Goal: Information Seeking & Learning: Learn about a topic

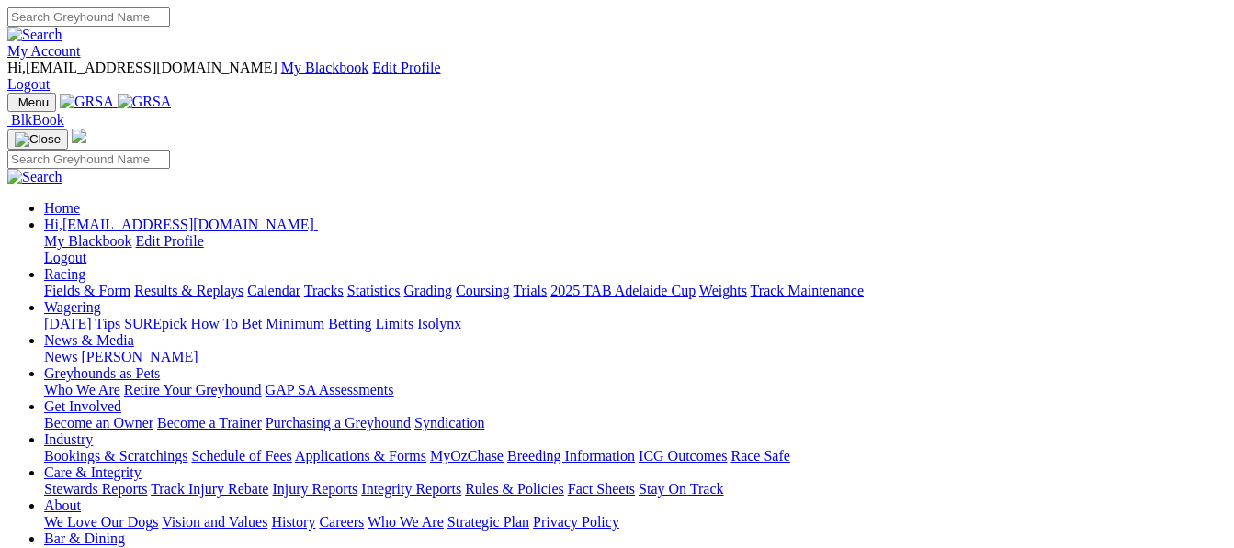
drag, startPoint x: 0, startPoint y: 0, endPoint x: 299, endPoint y: 68, distance: 306.2
click at [85, 266] on link "Racing" at bounding box center [64, 274] width 41 height 16
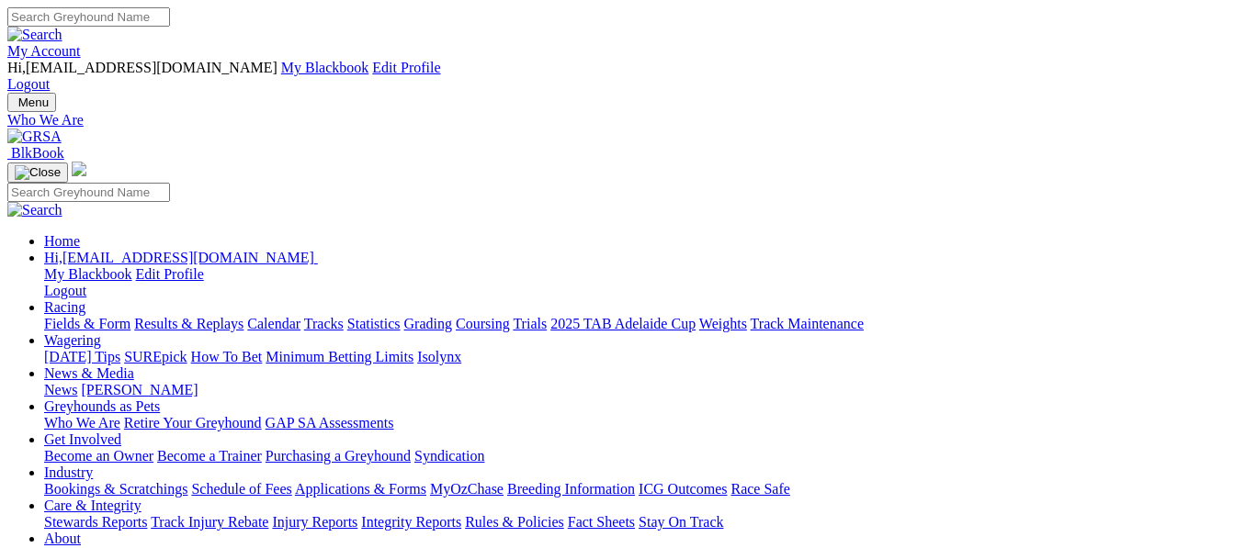
click at [85, 299] on link "Racing" at bounding box center [64, 307] width 41 height 16
click at [89, 316] on link "Fields & Form" at bounding box center [87, 324] width 86 height 16
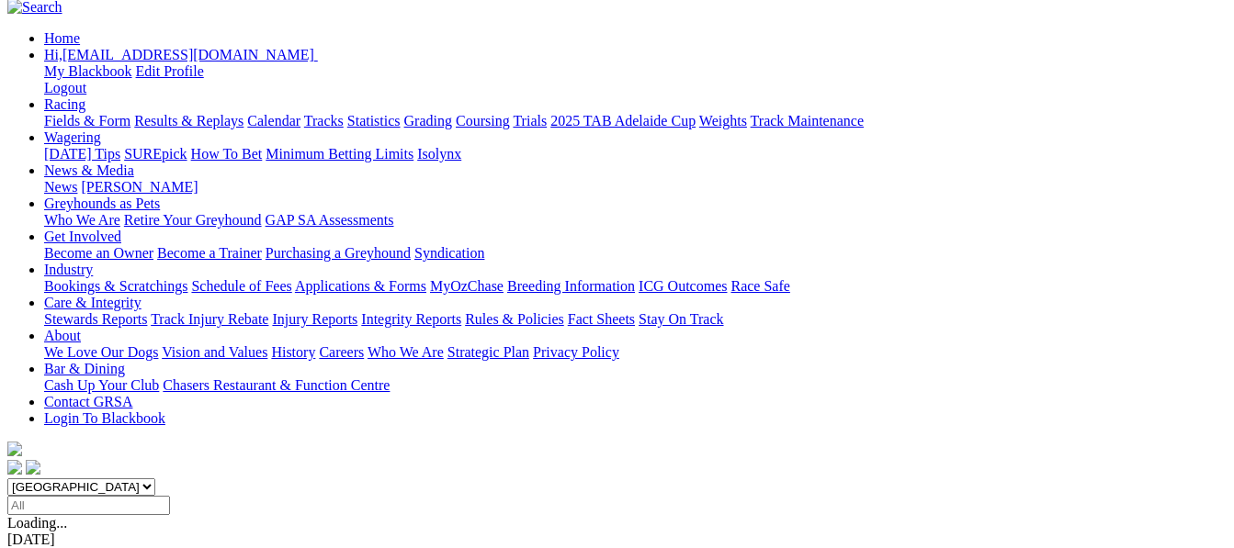
scroll to position [220, 0]
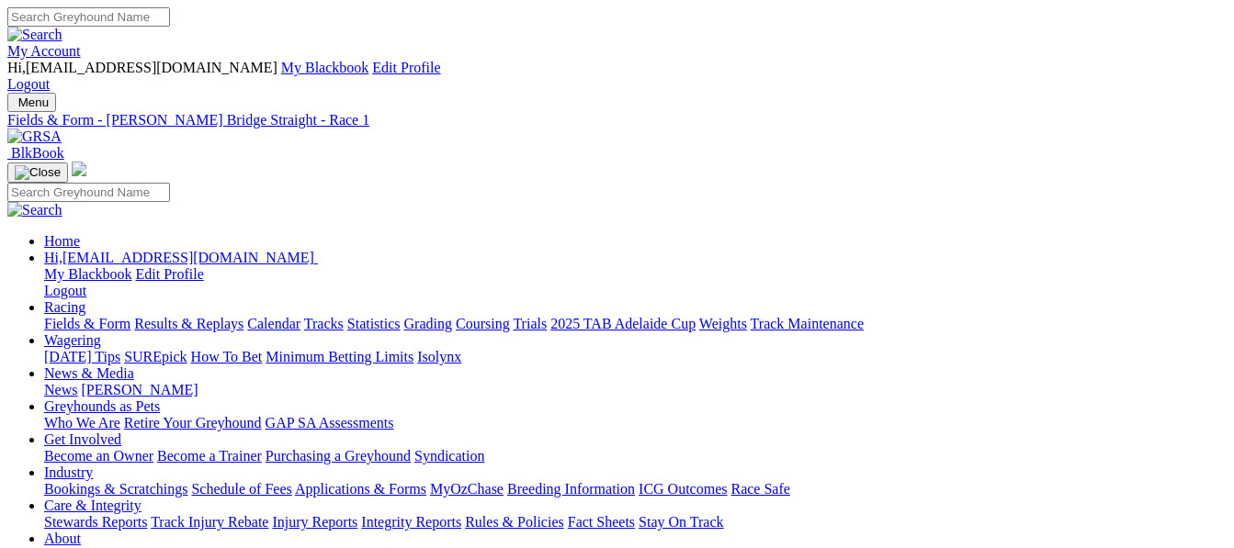
drag, startPoint x: 0, startPoint y: 0, endPoint x: 1102, endPoint y: 400, distance: 1172.4
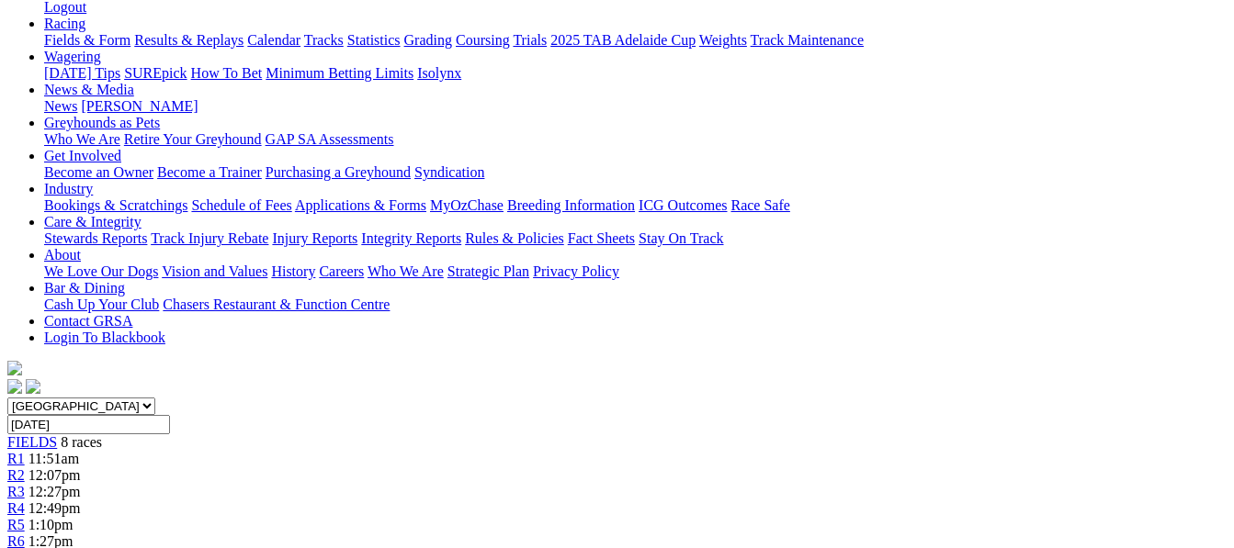
scroll to position [294, 0]
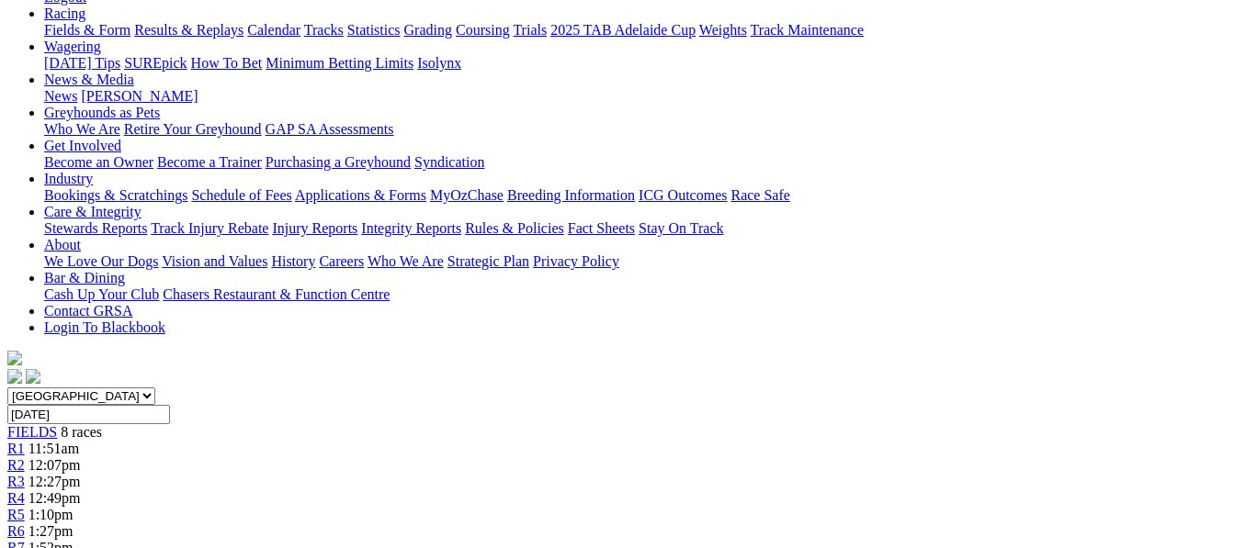
click at [73, 524] on span "1:27pm" at bounding box center [50, 532] width 45 height 16
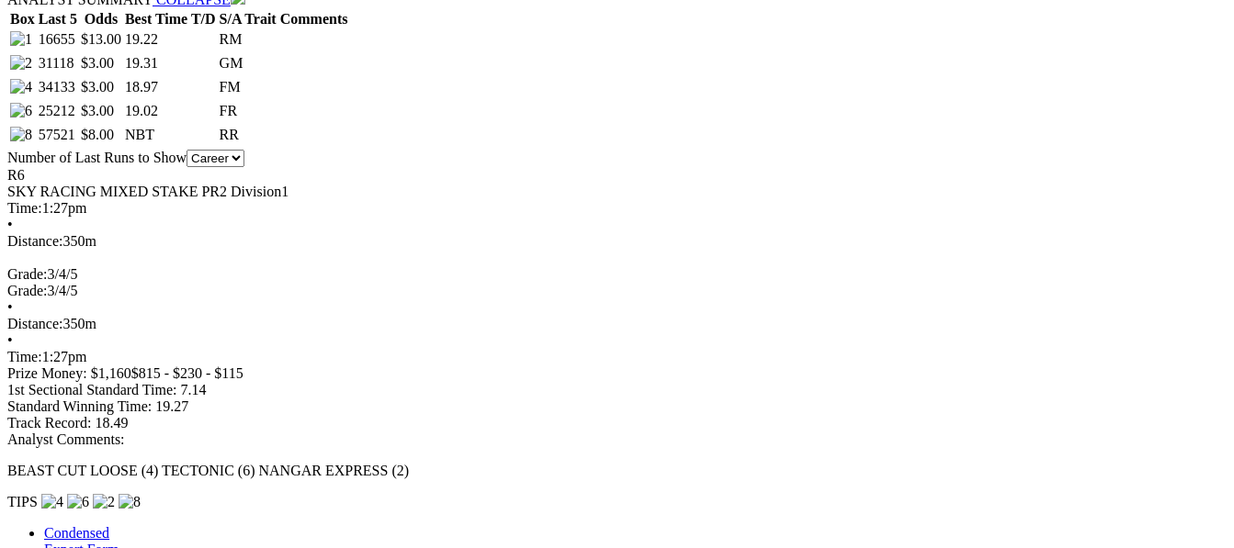
scroll to position [1028, 0]
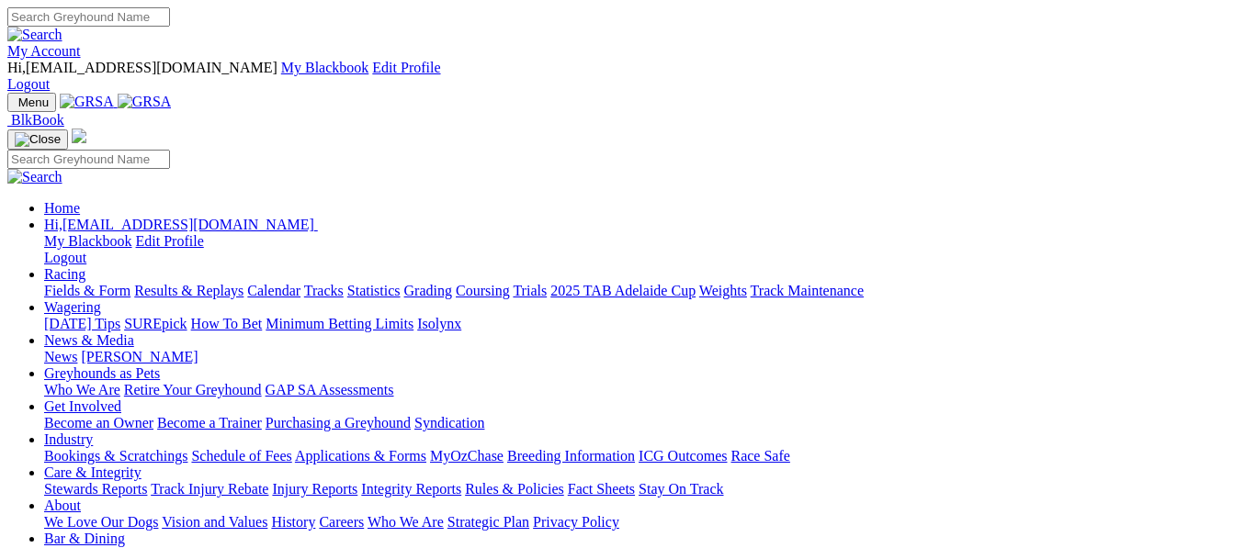
click at [85, 266] on link "Racing" at bounding box center [64, 274] width 41 height 16
drag, startPoint x: 0, startPoint y: 0, endPoint x: 296, endPoint y: 66, distance: 303.1
click at [85, 266] on link "Racing" at bounding box center [64, 274] width 41 height 16
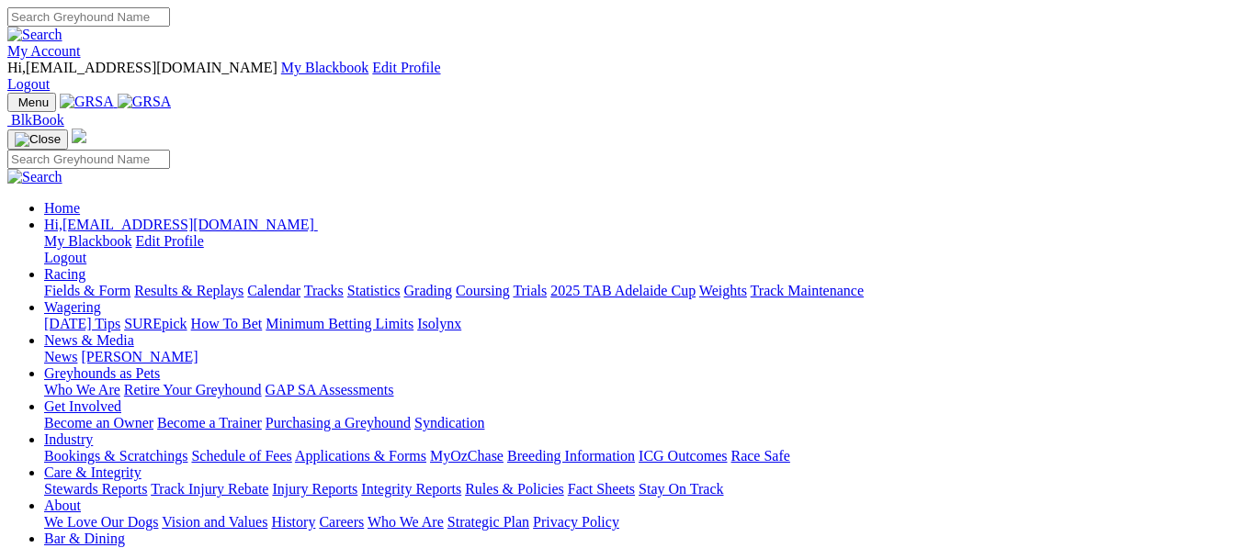
click at [85, 266] on link "Racing" at bounding box center [64, 274] width 41 height 16
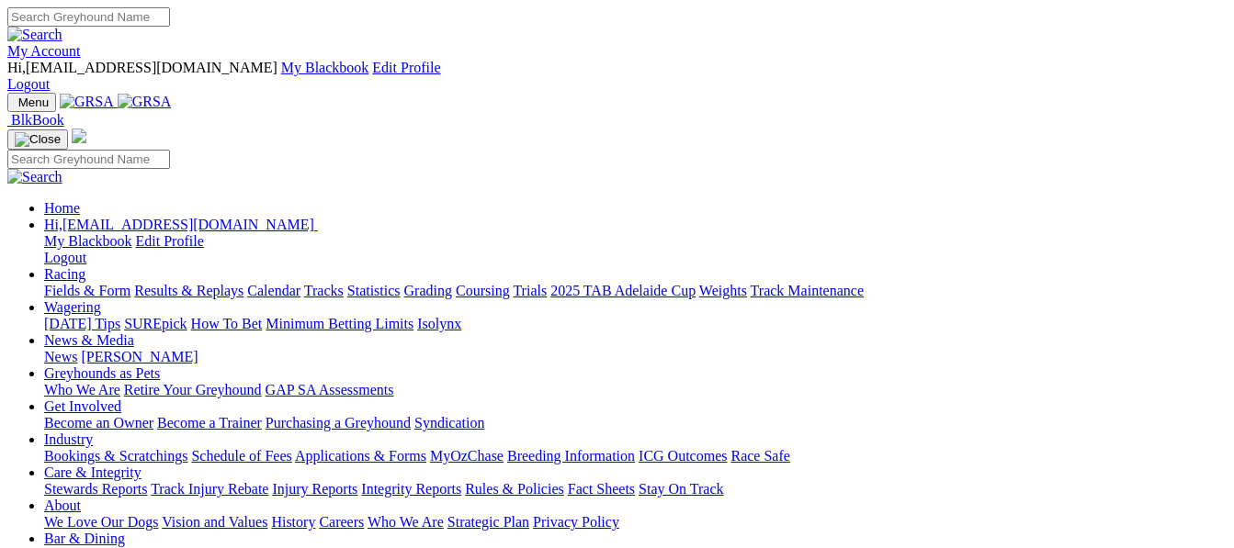
click at [85, 266] on link "Racing" at bounding box center [64, 274] width 41 height 16
click at [54, 283] on link "Fields & Form" at bounding box center [87, 291] width 86 height 16
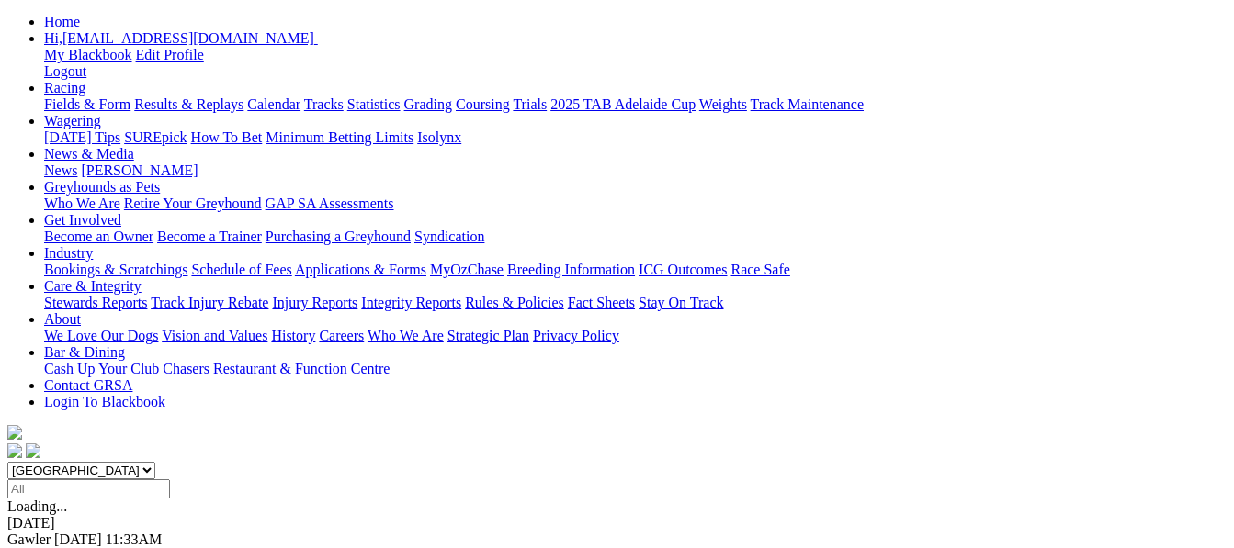
scroll to position [220, 0]
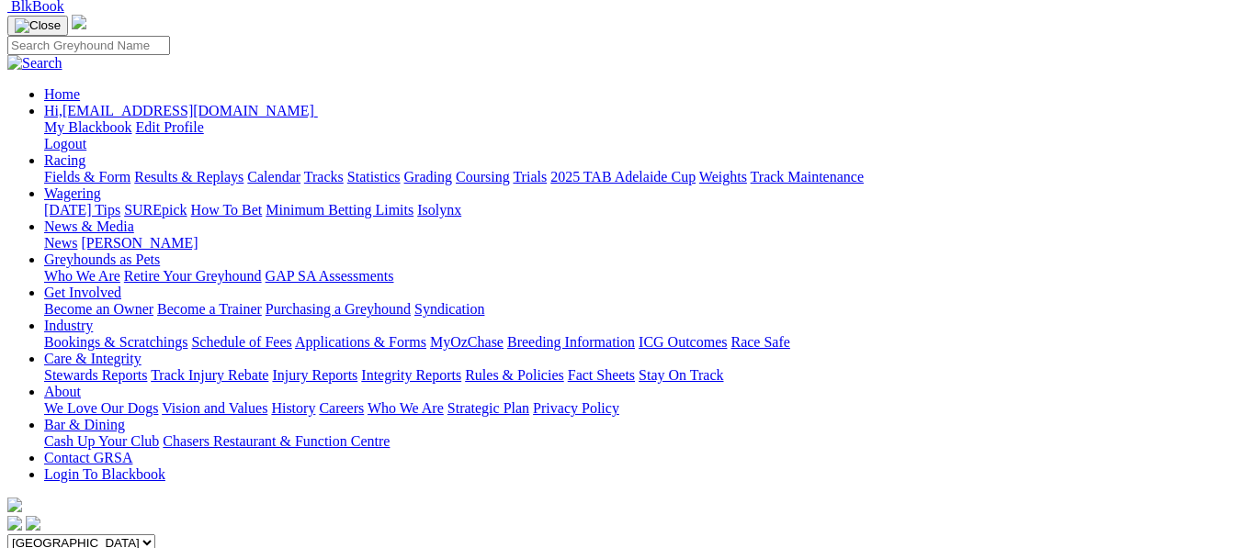
scroll to position [147, 235]
